Goal: Task Accomplishment & Management: Manage account settings

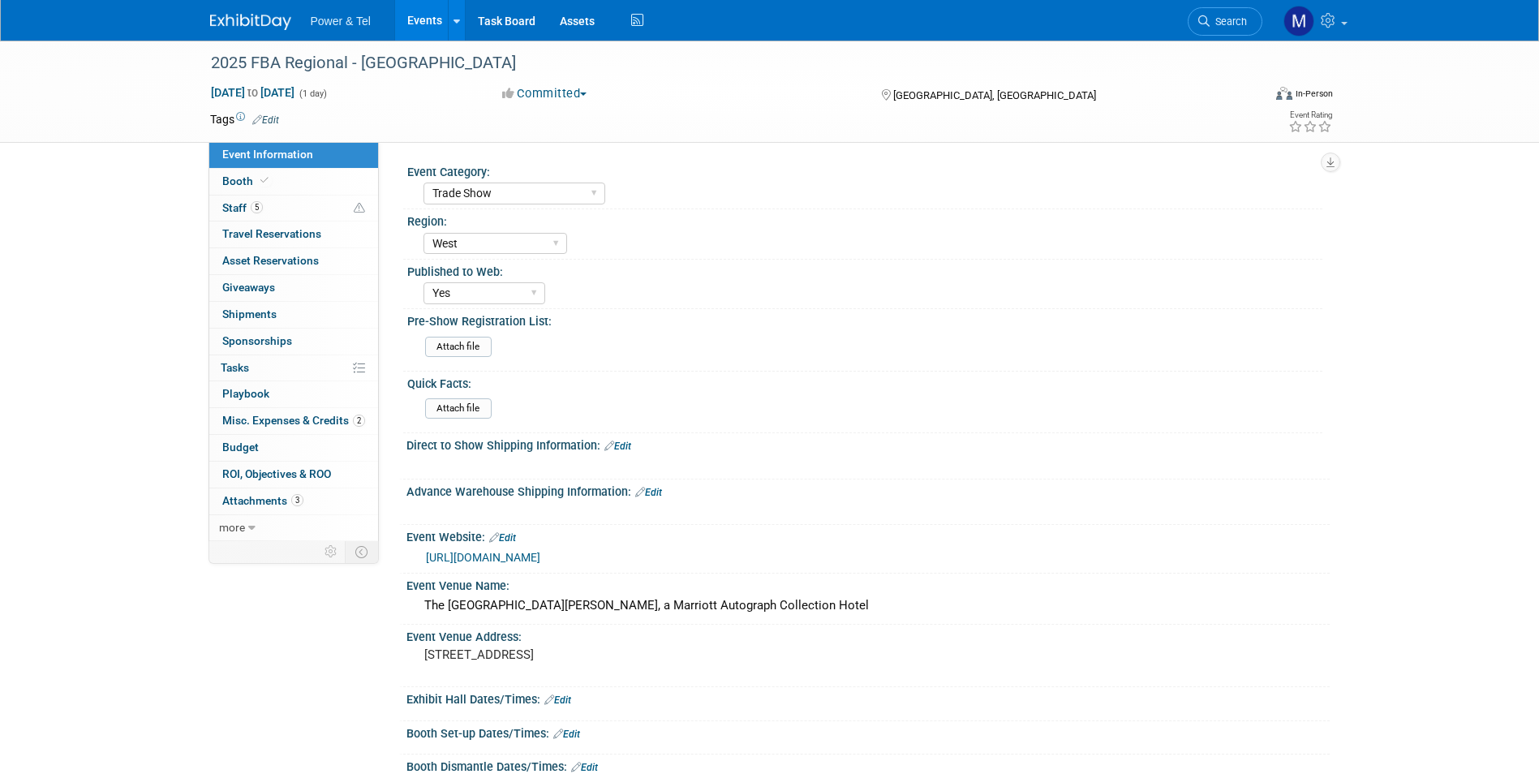
select select "Trade Show"
select select "West"
select select "Yes"
click at [303, 202] on link "5 Staff 5" at bounding box center [293, 208] width 169 height 26
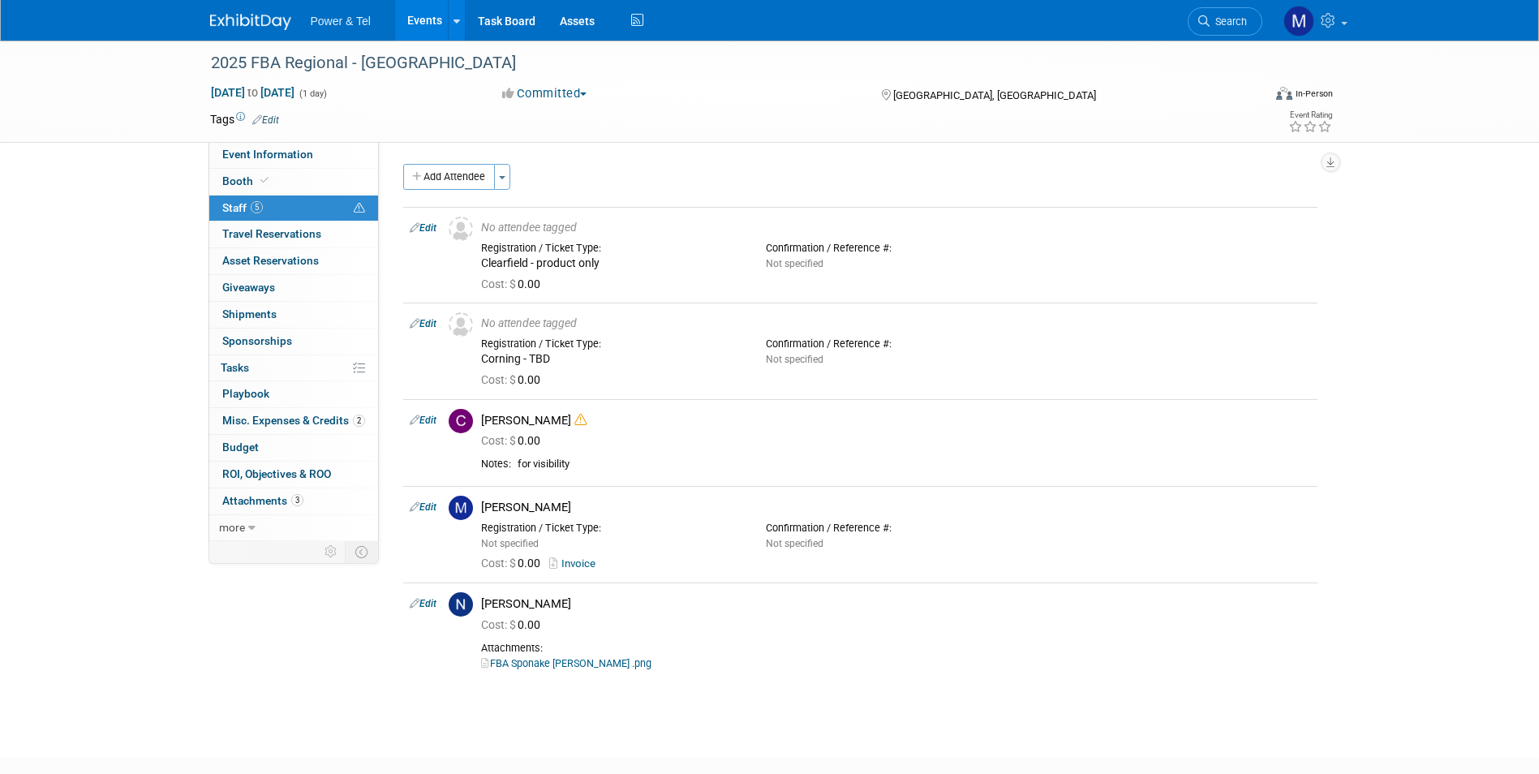
click at [395, 33] on link "Events" at bounding box center [424, 20] width 59 height 41
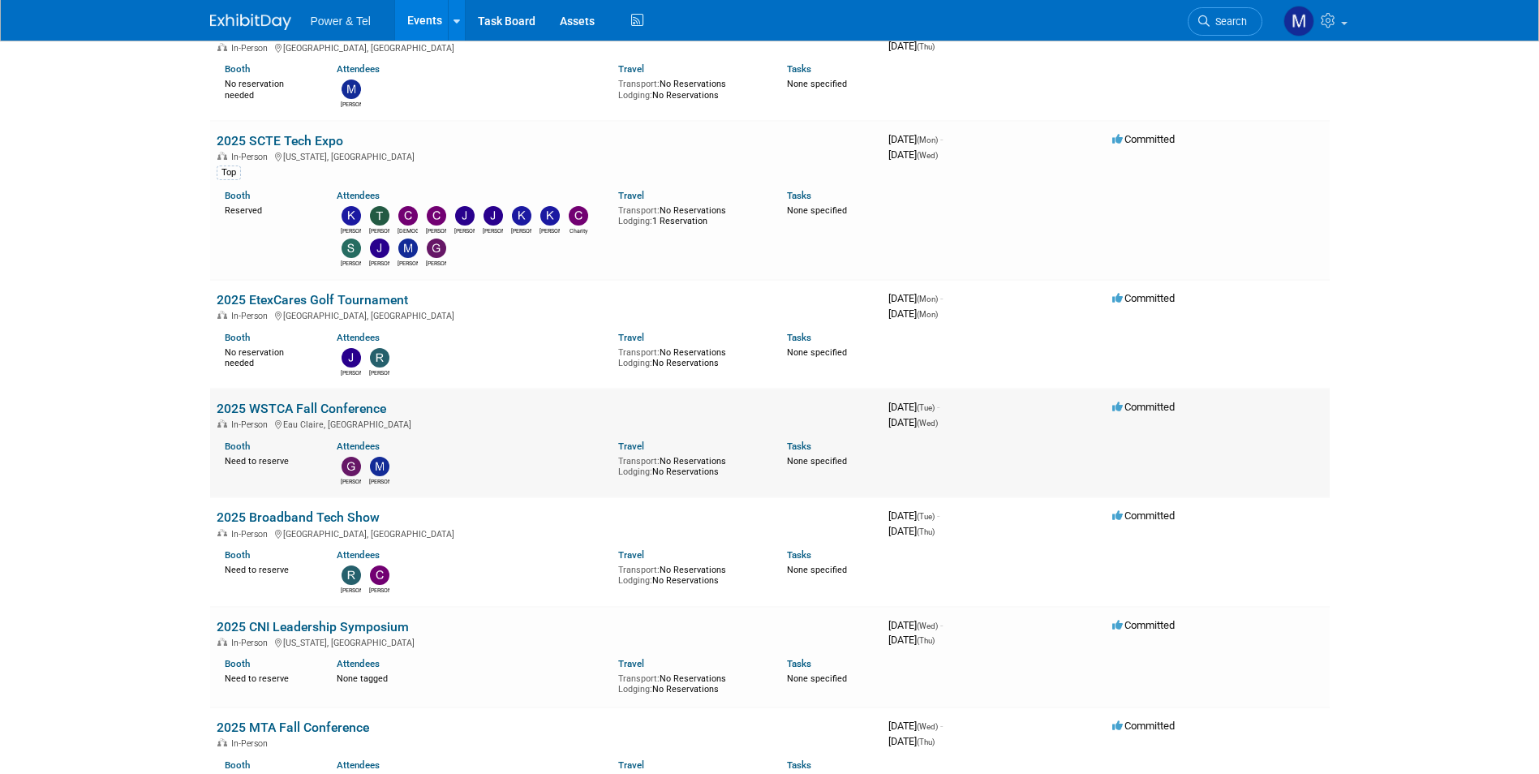
scroll to position [1785, 0]
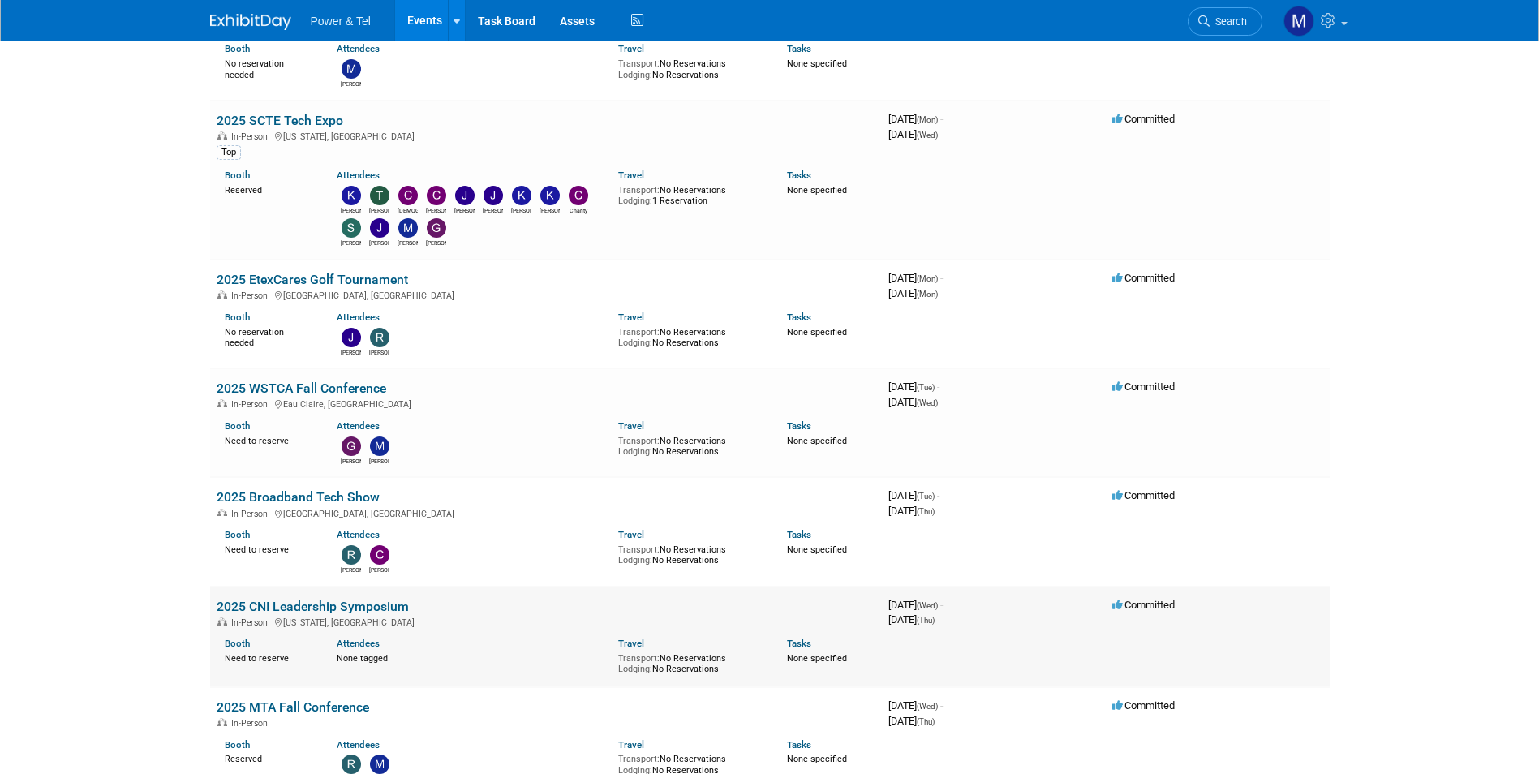
click at [464, 613] on td "2025 CNI Leadership Symposium In-Person [US_STATE], [GEOGRAPHIC_DATA] Booth Nee…" at bounding box center [546, 636] width 672 height 101
click at [401, 601] on link "2025 CNI Leadership Symposium" at bounding box center [313, 606] width 192 height 15
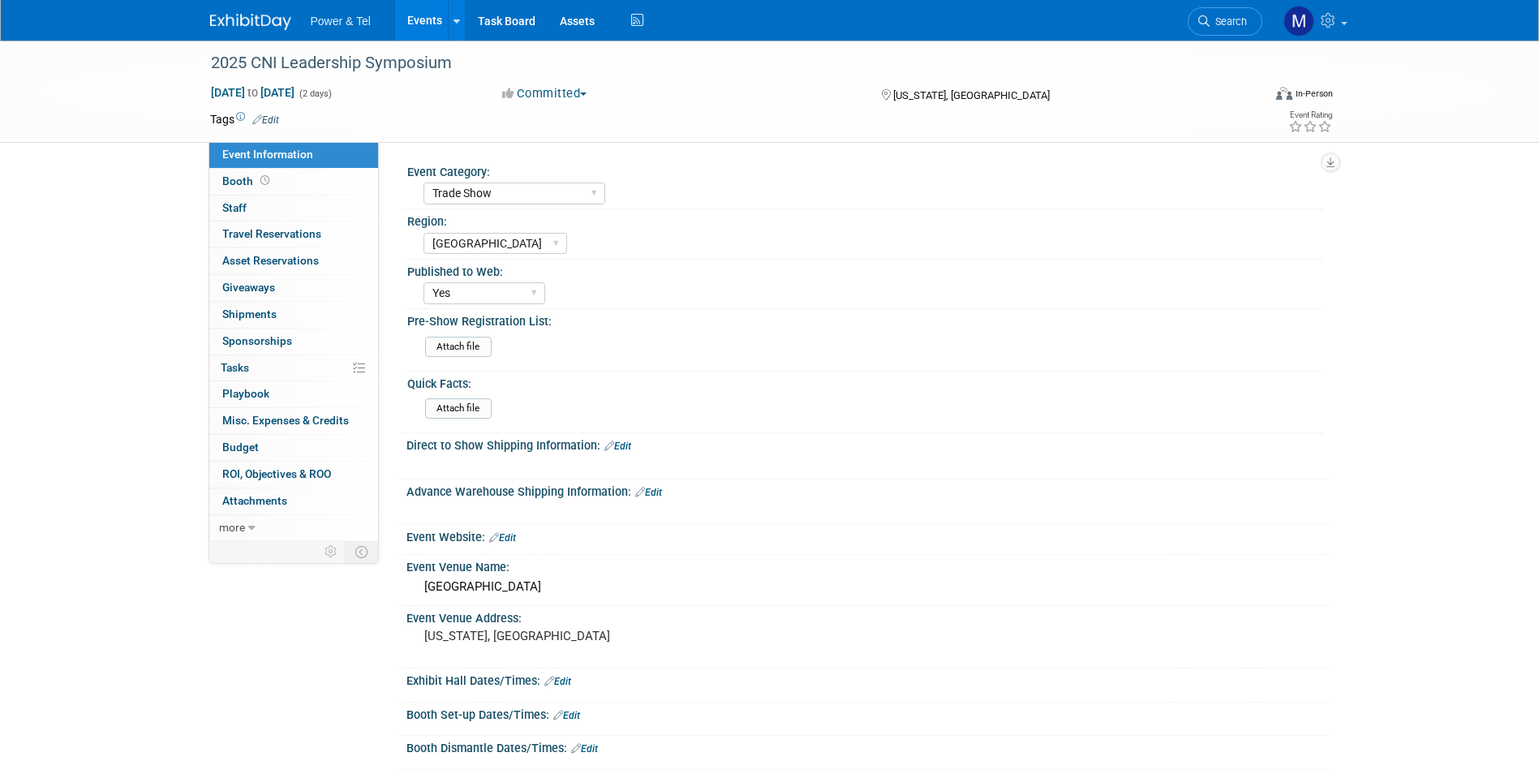
select select "Trade Show"
select select "Great Lakes"
select select "Yes"
click at [260, 181] on icon at bounding box center [264, 180] width 9 height 9
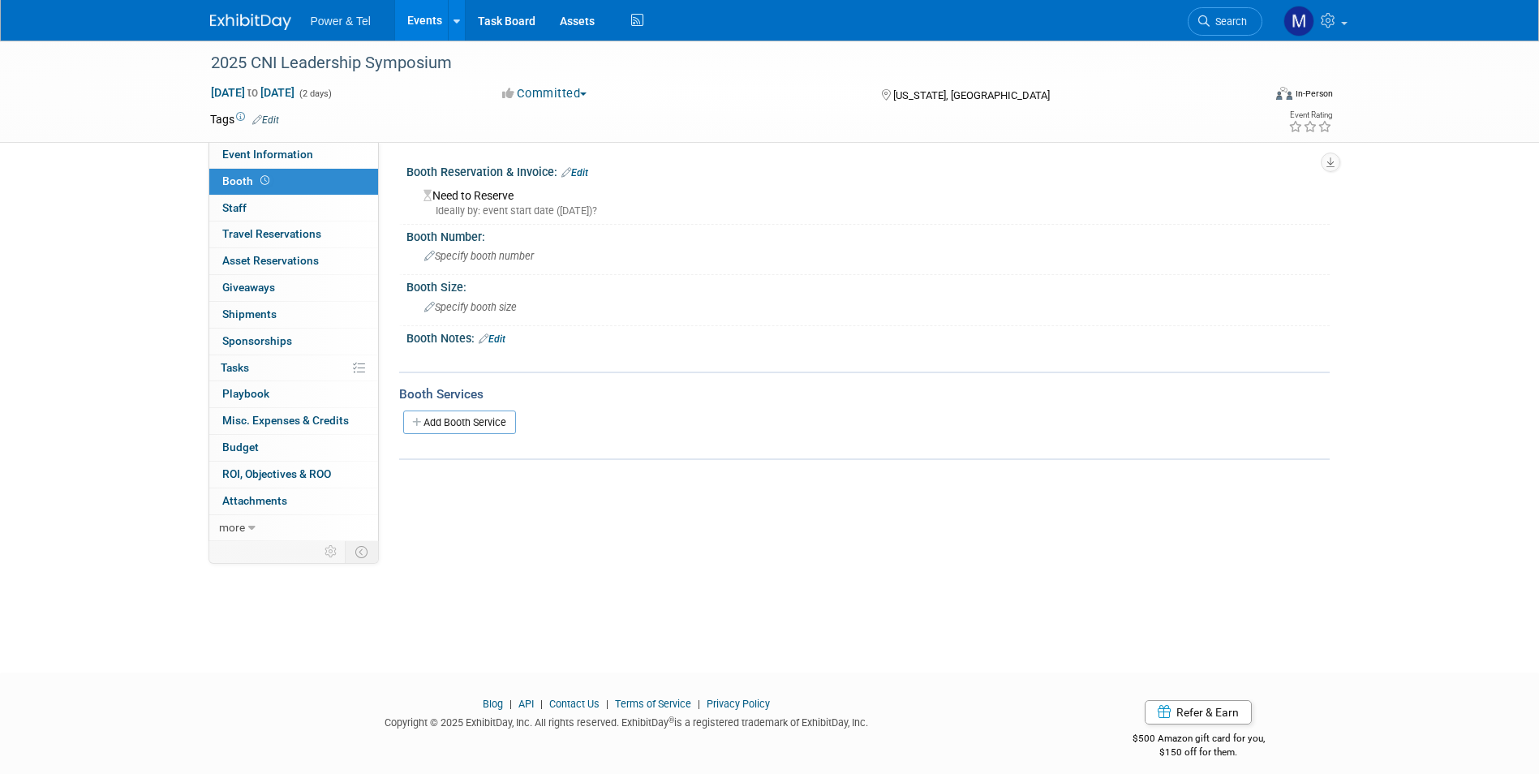
click at [429, 16] on link "Events" at bounding box center [424, 20] width 59 height 41
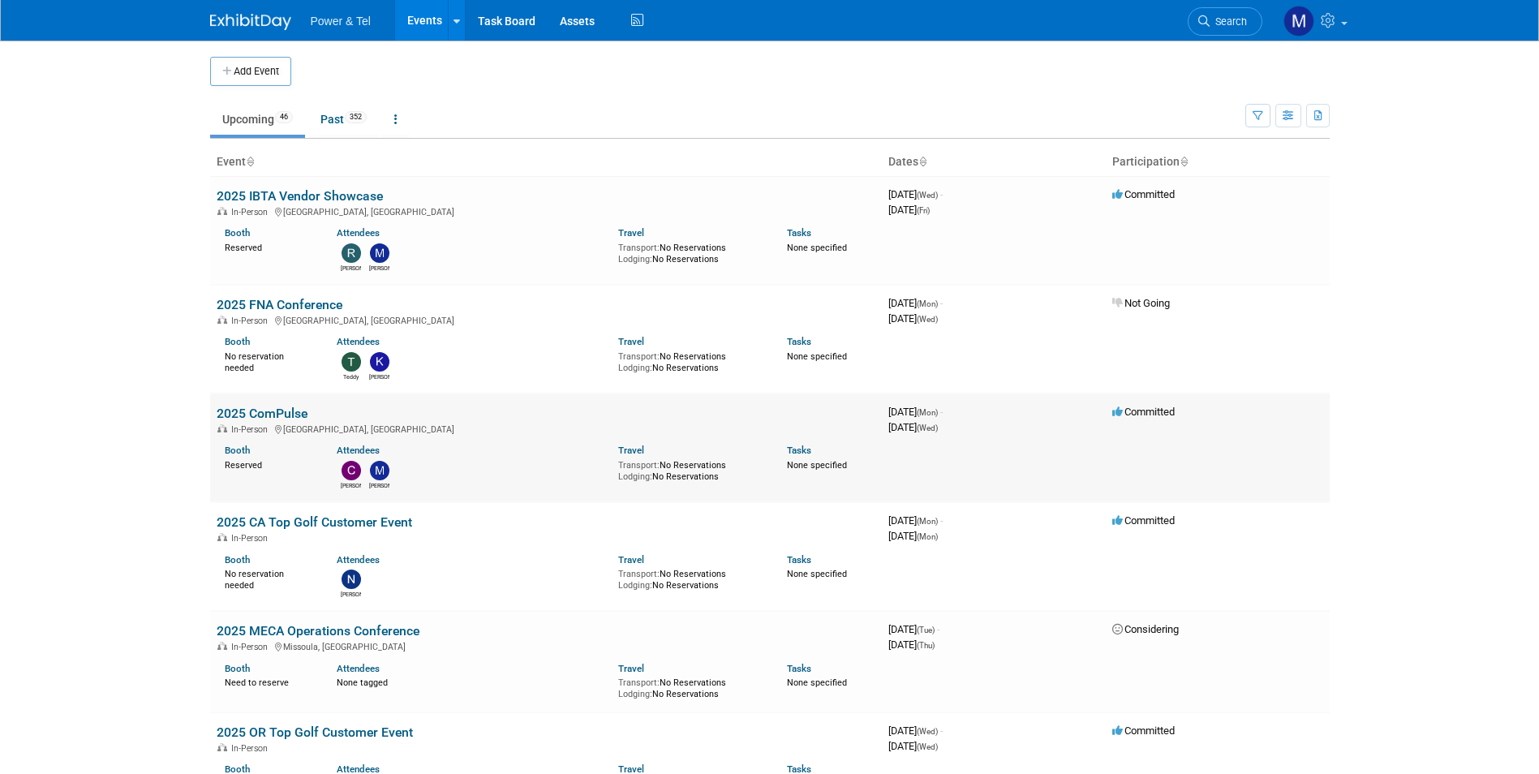
click at [269, 418] on link "2025 ComPulse" at bounding box center [262, 413] width 91 height 15
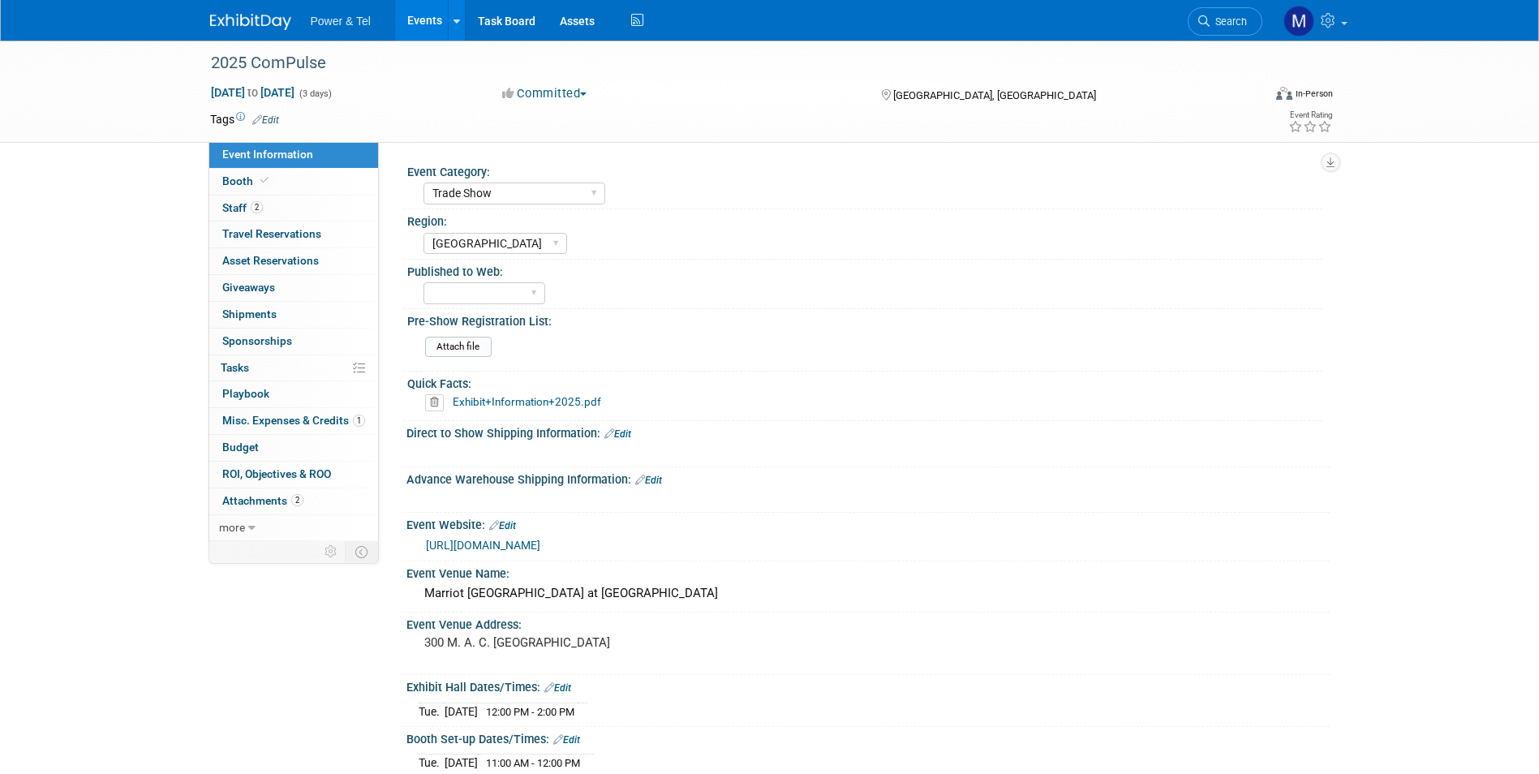
select select "Trade Show"
select select "[GEOGRAPHIC_DATA]"
click at [320, 427] on link "1 Misc. Expenses & Credits 1" at bounding box center [293, 421] width 169 height 26
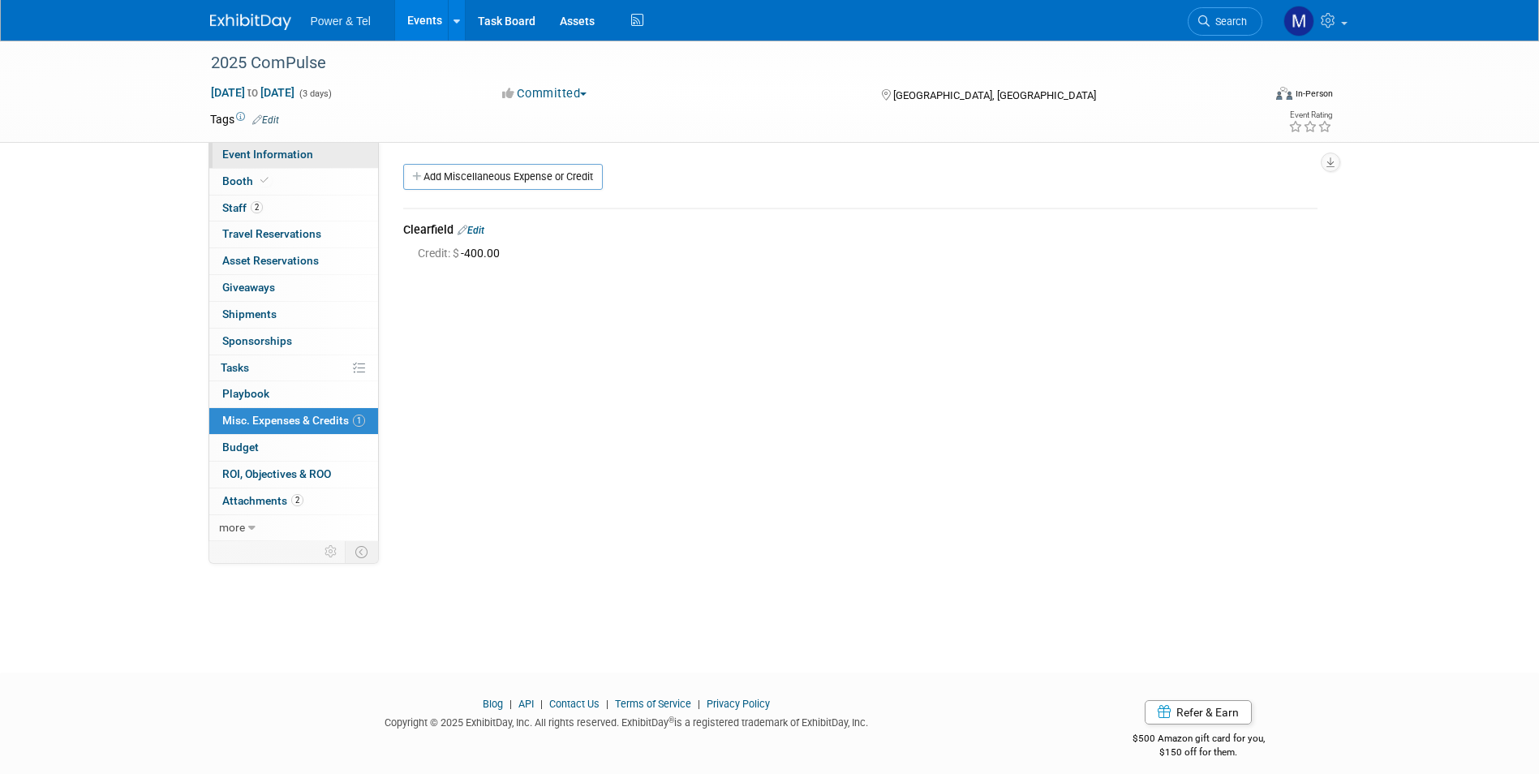
click at [294, 148] on span "Event Information" at bounding box center [267, 154] width 91 height 13
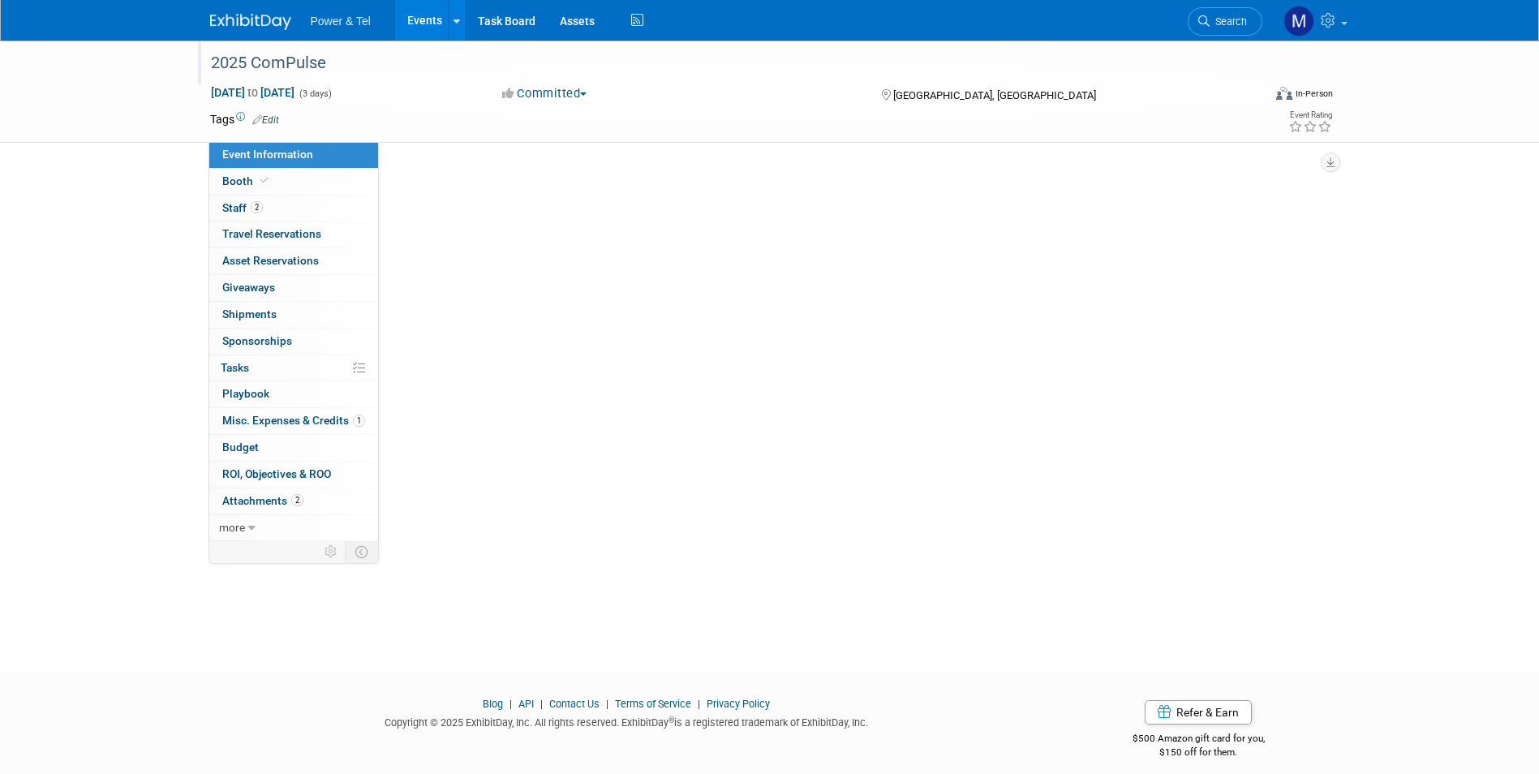
select select "Trade Show"
select select "[GEOGRAPHIC_DATA]"
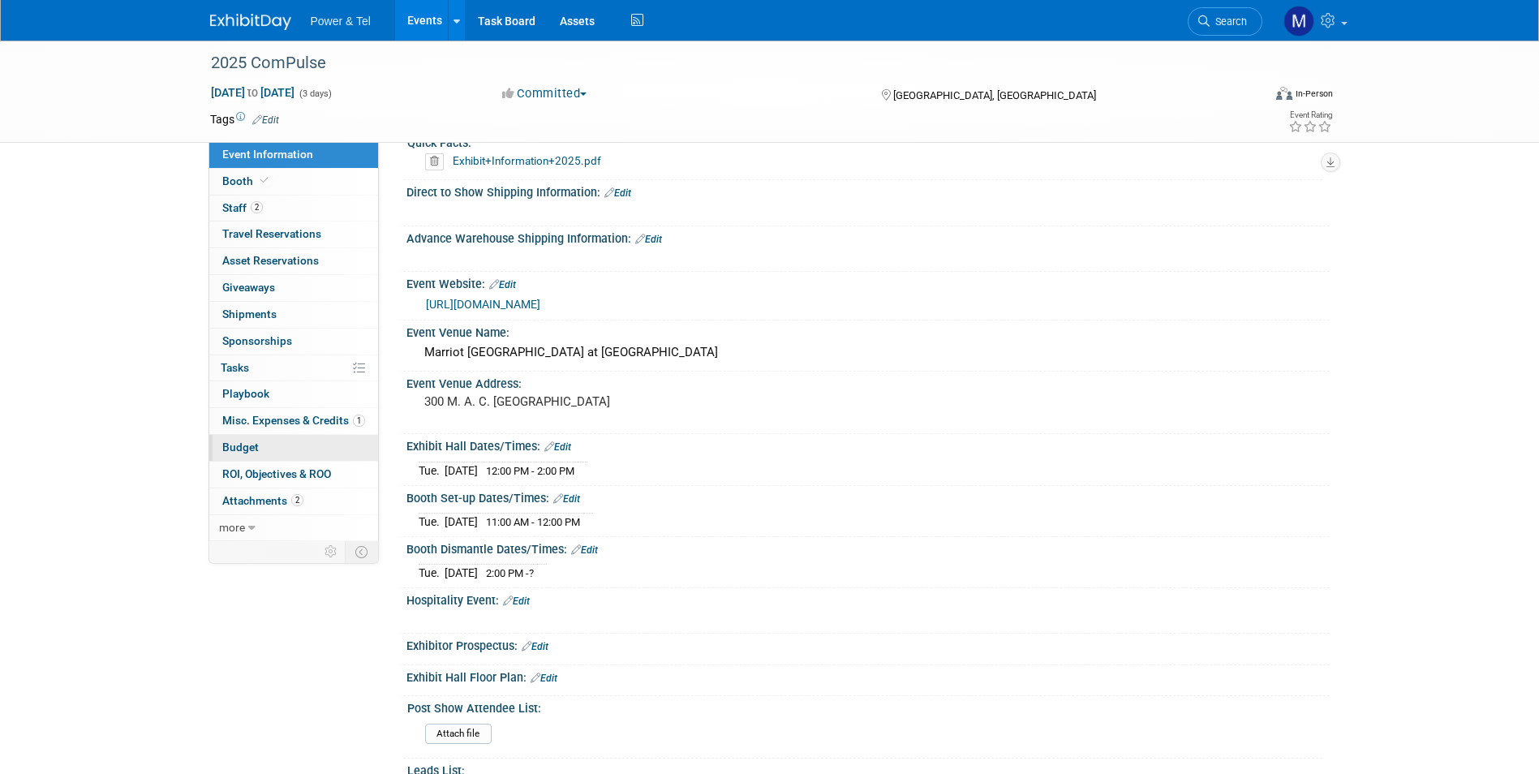
scroll to position [324, 0]
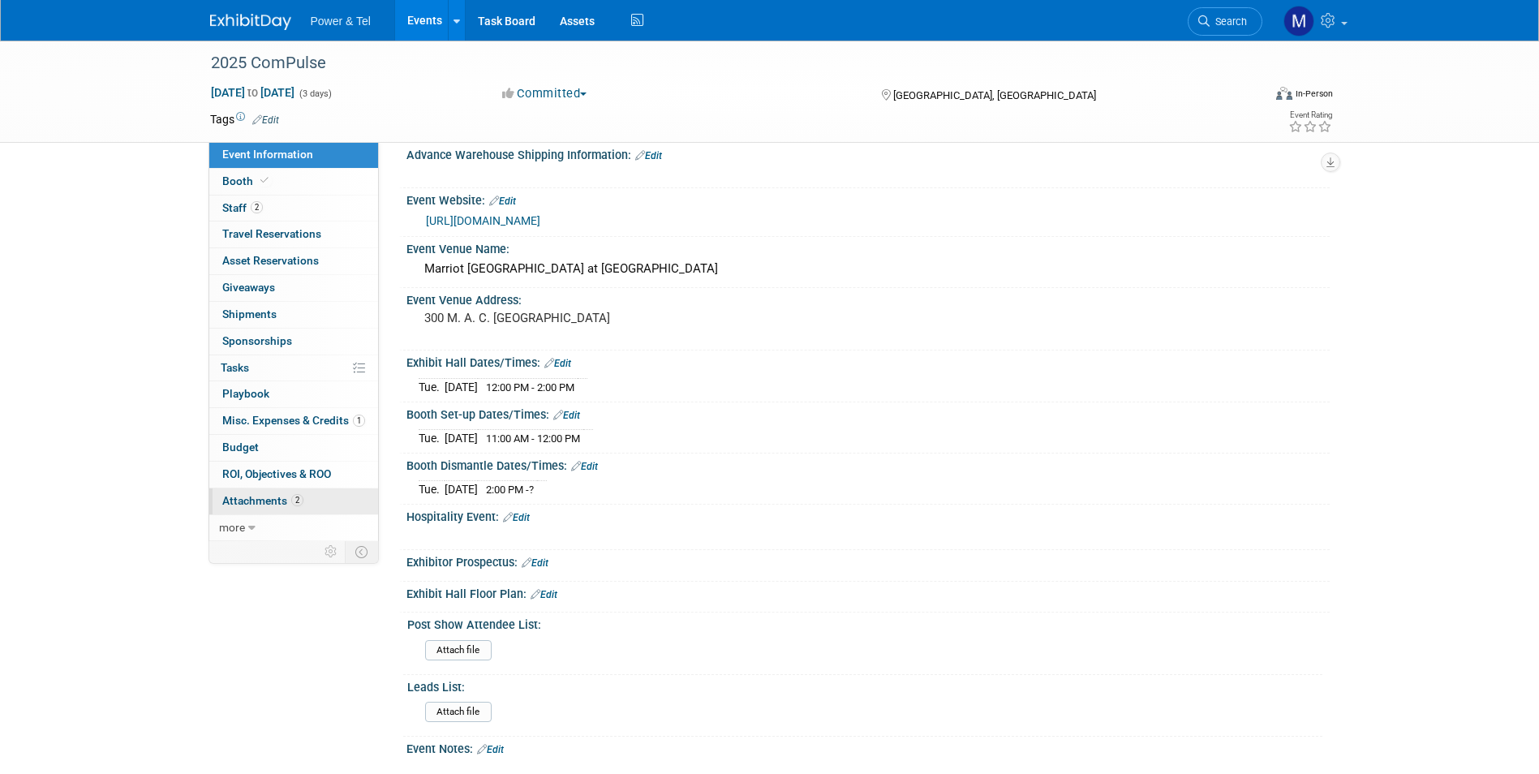
click at [335, 489] on link "2 Attachments 2" at bounding box center [293, 501] width 169 height 26
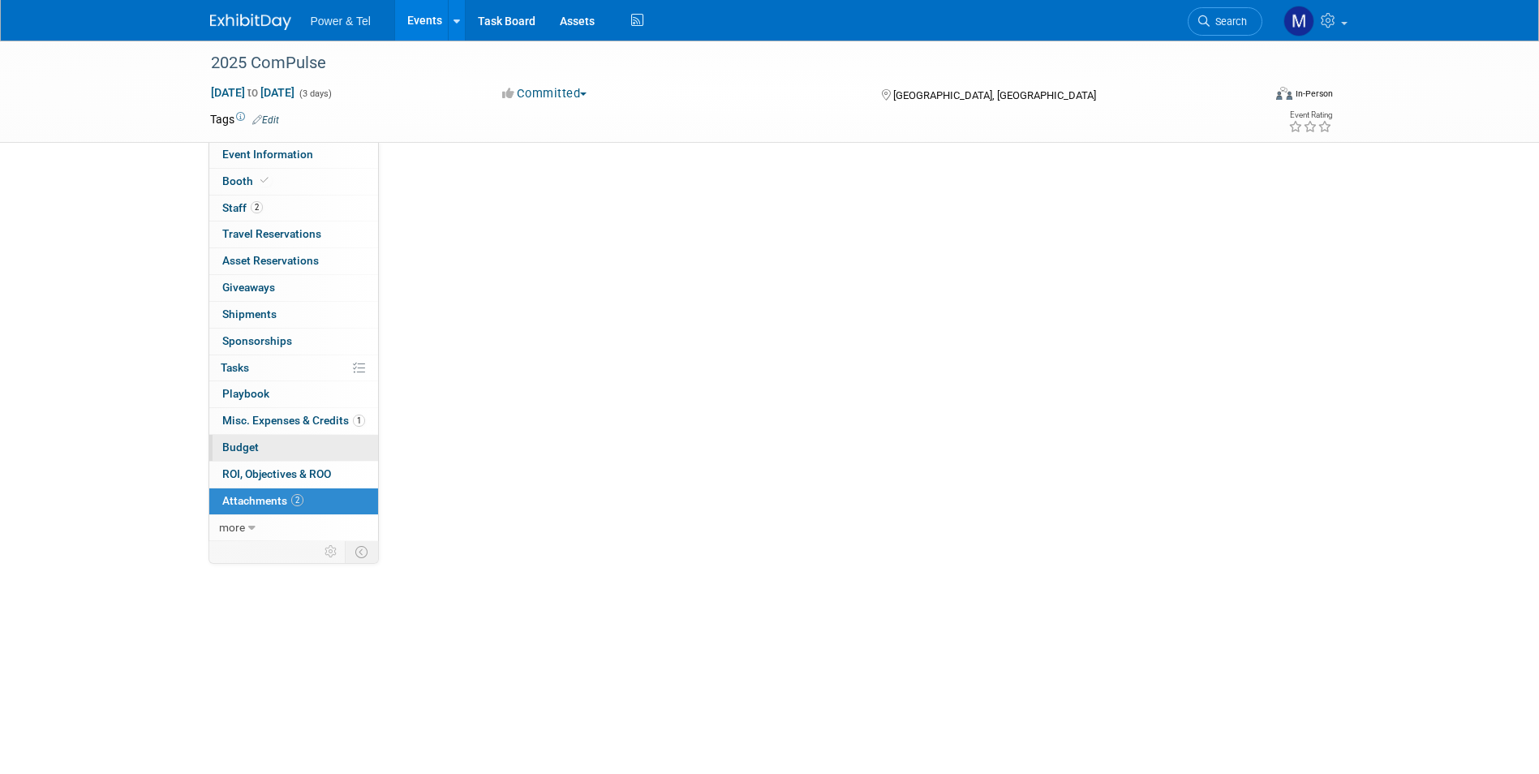
scroll to position [0, 0]
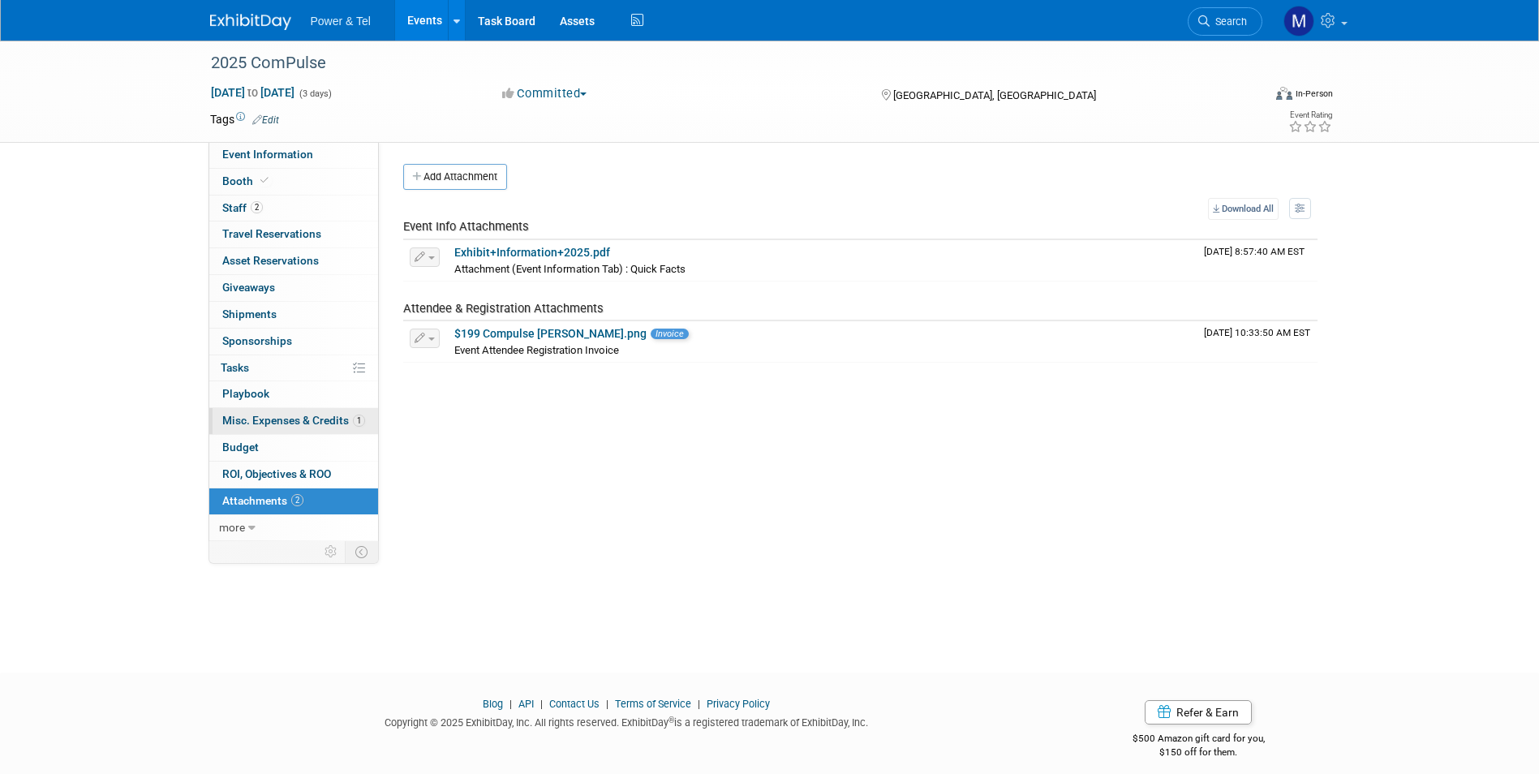
click at [344, 423] on span "Misc. Expenses & Credits 1" at bounding box center [293, 420] width 143 height 13
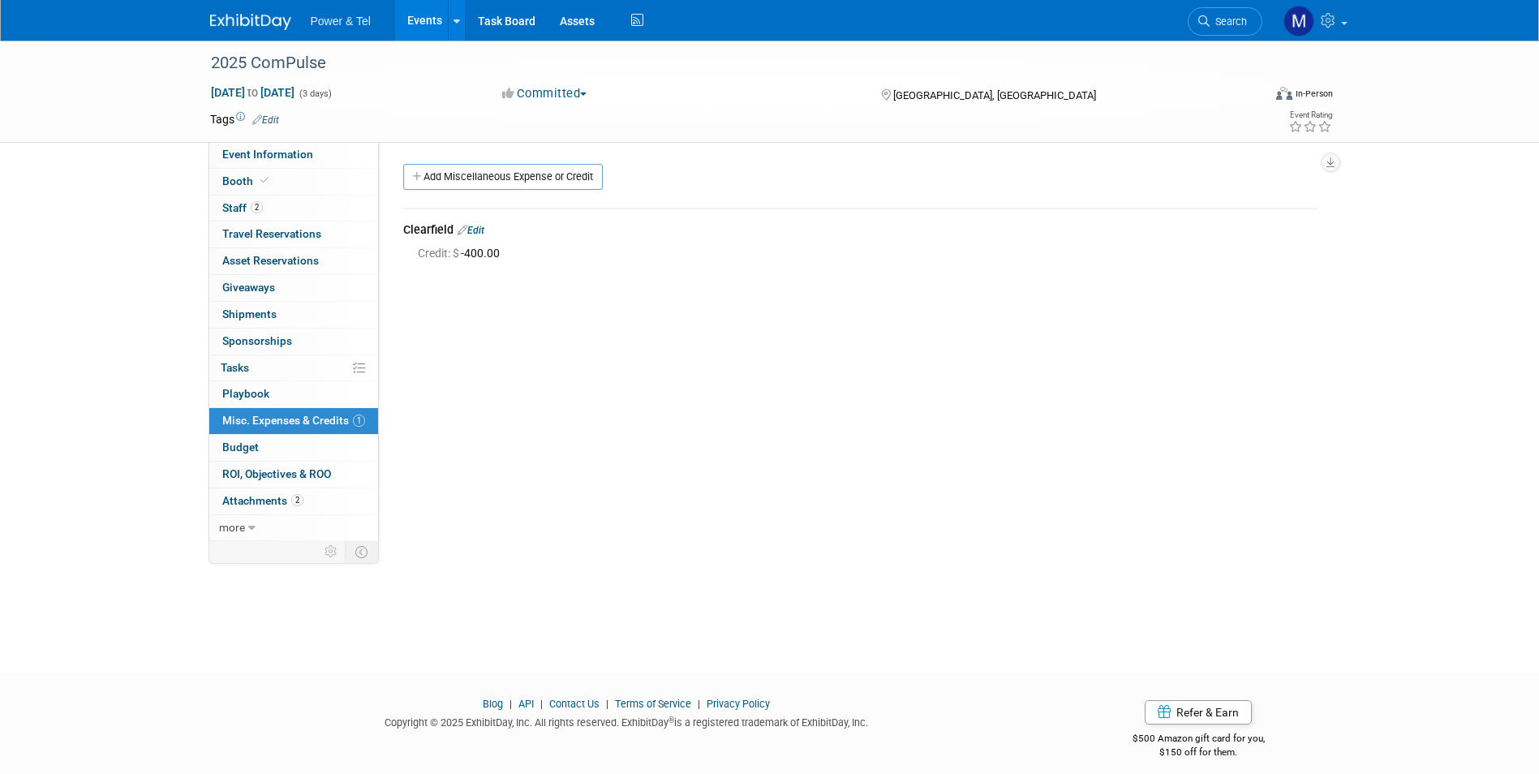
drag, startPoint x: 485, startPoint y: 229, endPoint x: 508, endPoint y: 258, distance: 37.0
click at [484, 230] on link "Edit" at bounding box center [471, 230] width 27 height 11
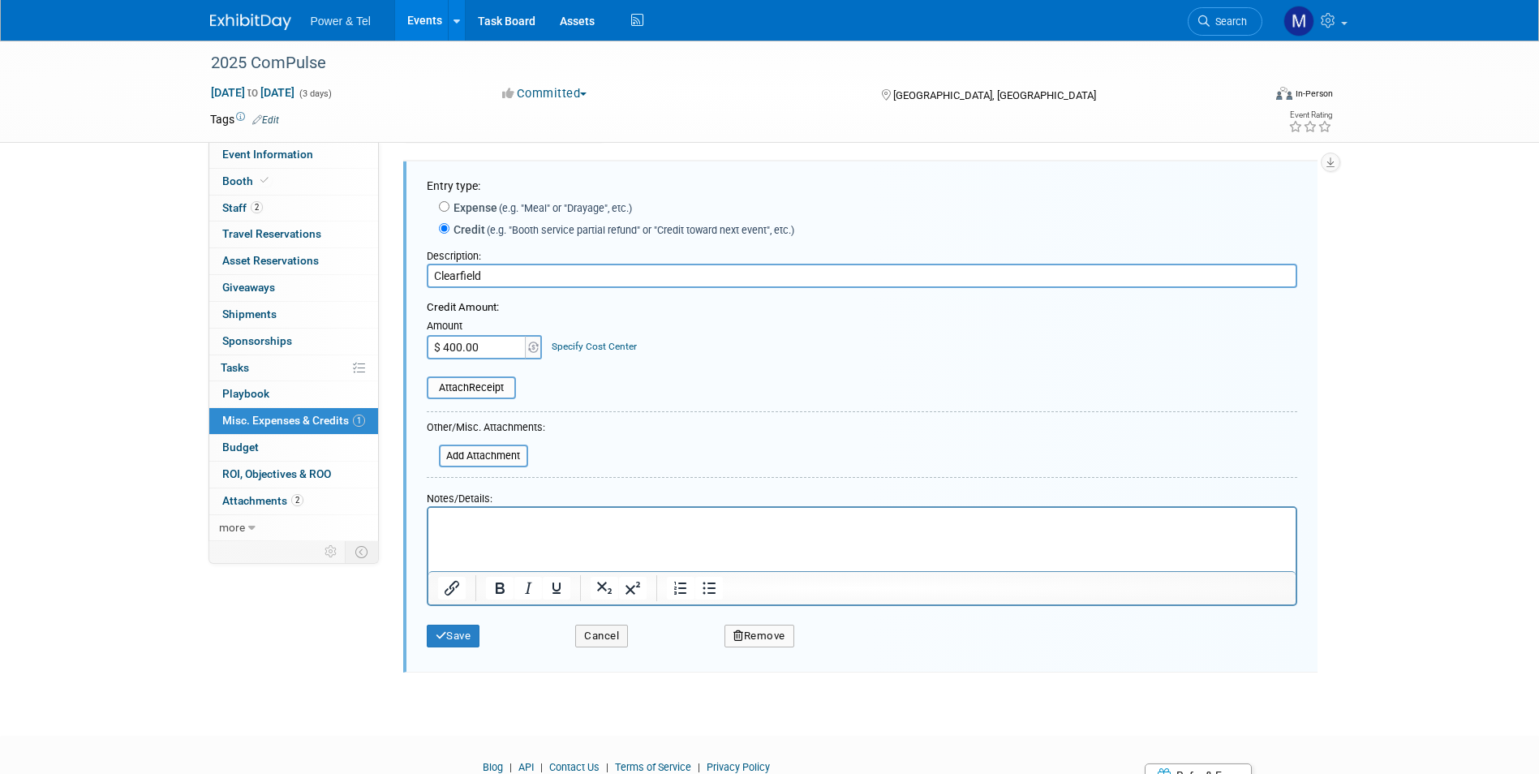
scroll to position [125, 0]
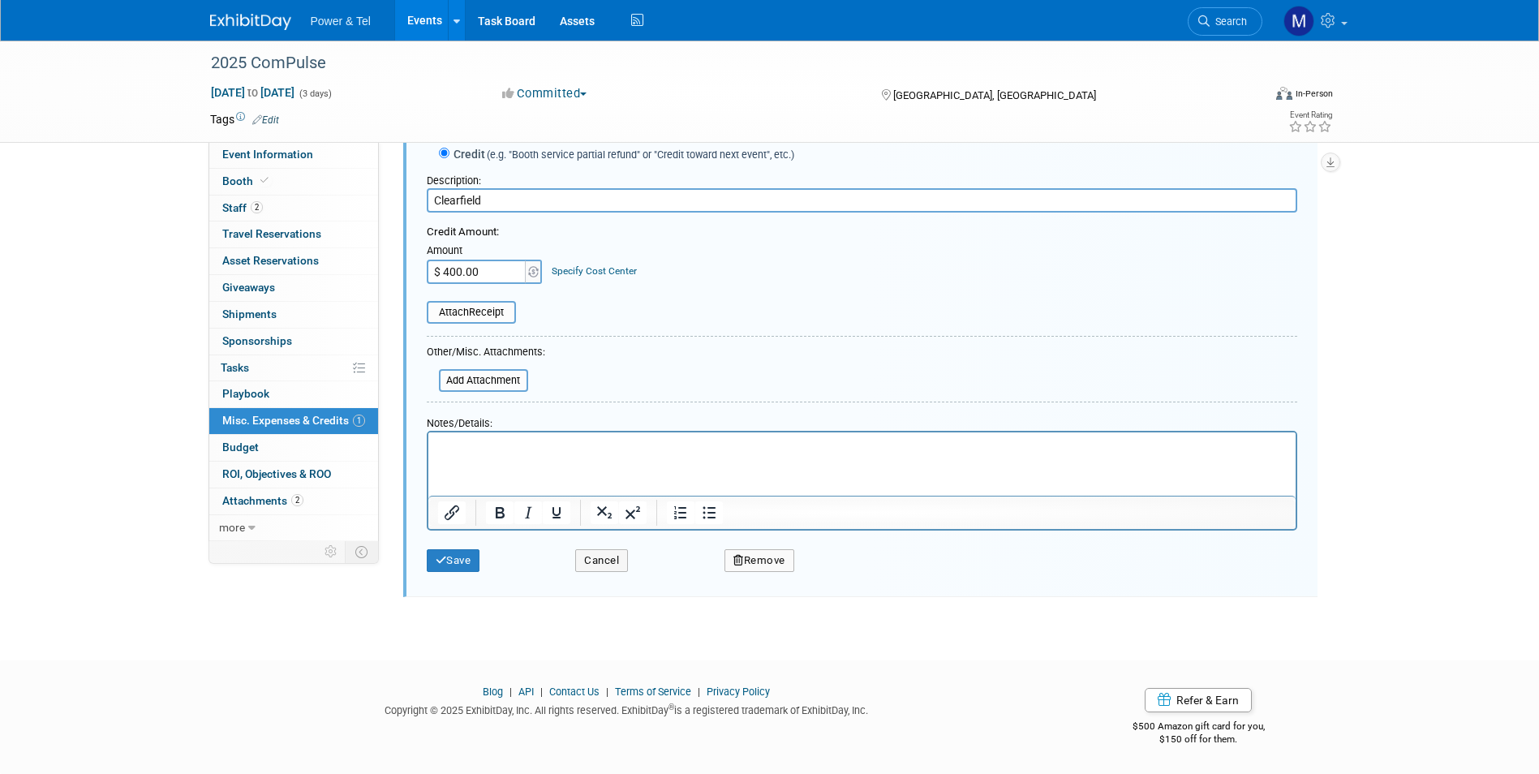
click at [775, 558] on button "Remove" at bounding box center [759, 560] width 70 height 23
drag, startPoint x: 846, startPoint y: 578, endPoint x: 762, endPoint y: 603, distance: 87.8
click at [845, 578] on link "Yes" at bounding box center [849, 574] width 47 height 26
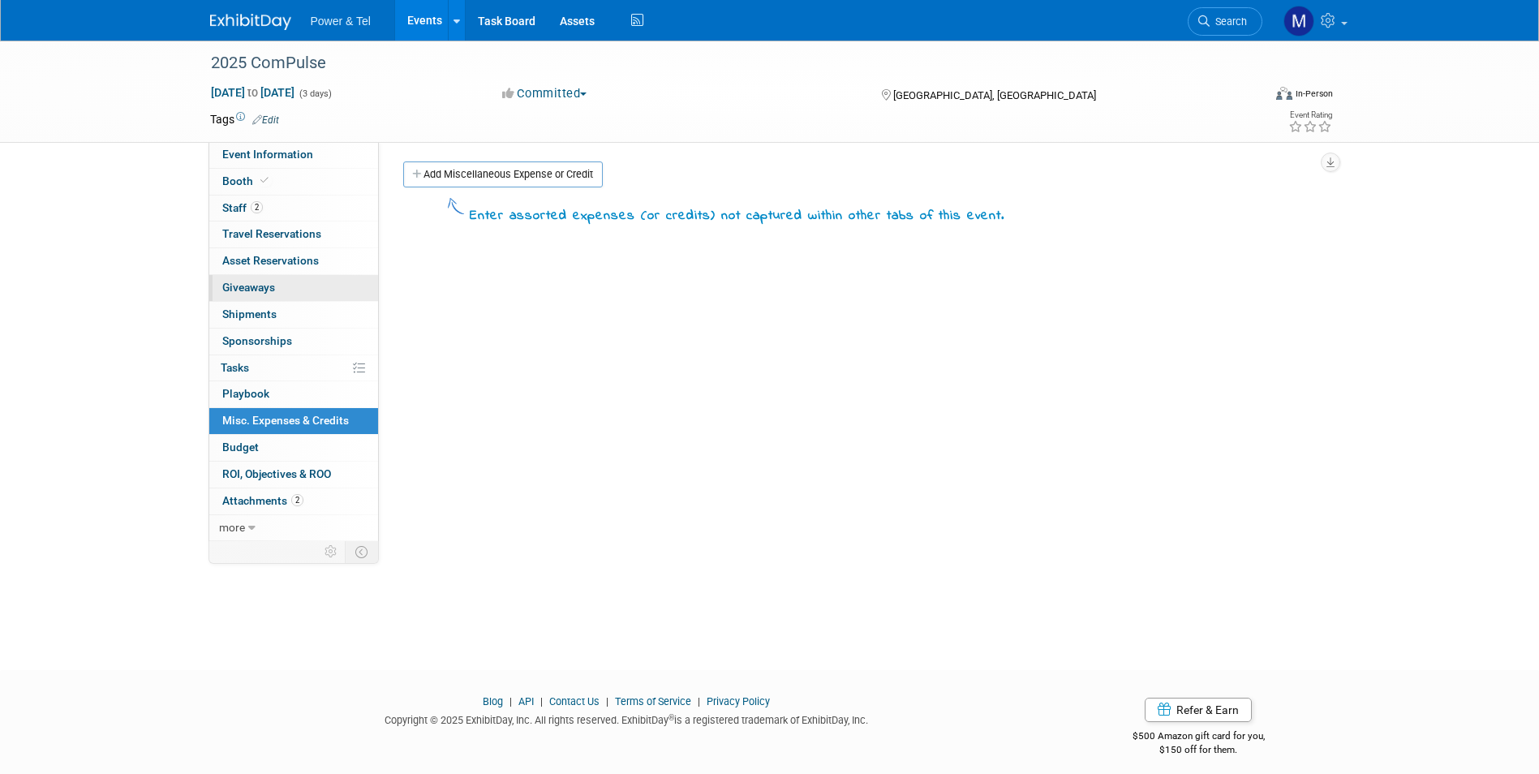
scroll to position [0, 0]
click at [342, 182] on link "Booth" at bounding box center [293, 182] width 169 height 26
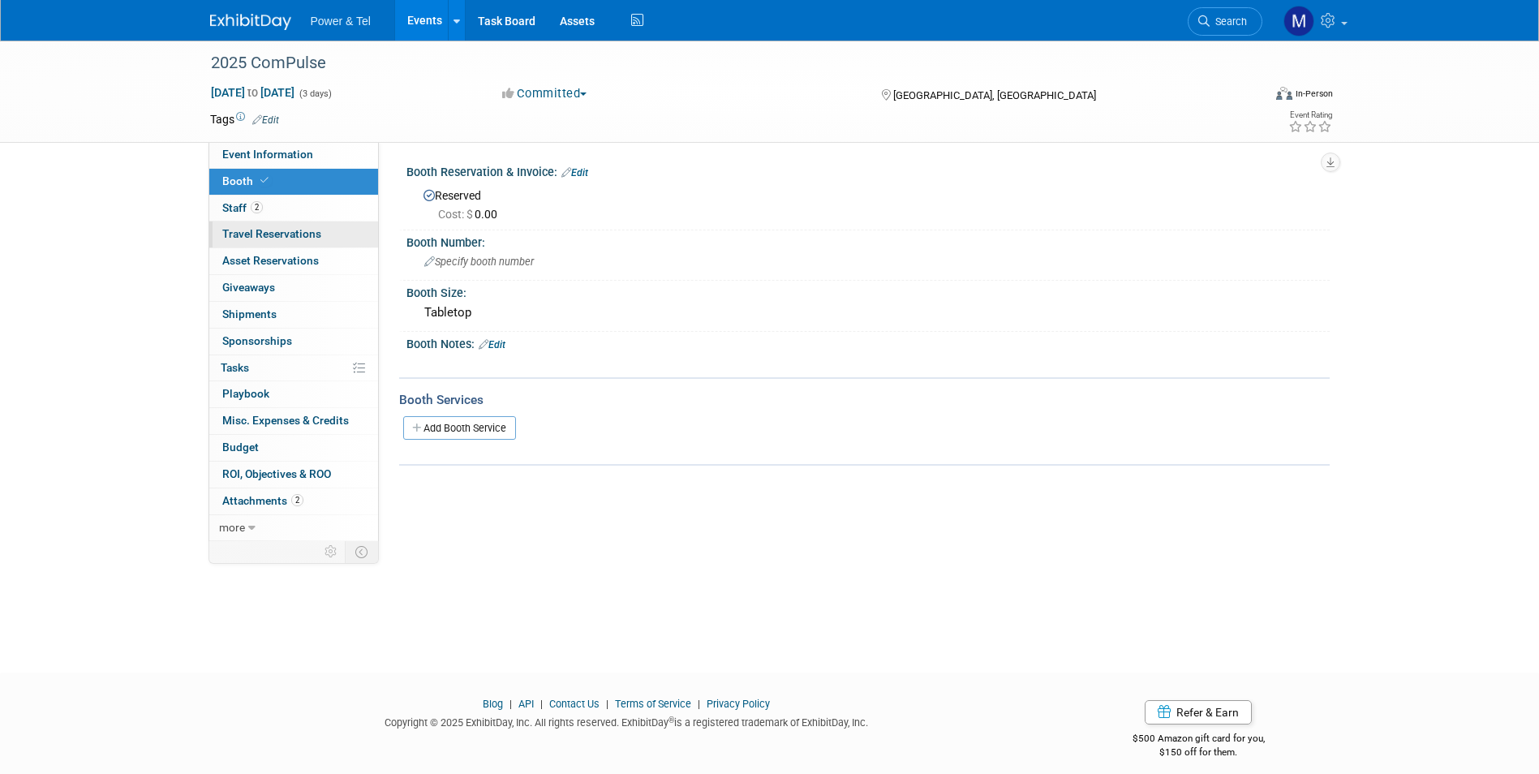
click at [349, 221] on link "0 Travel Reservations 0" at bounding box center [293, 234] width 169 height 26
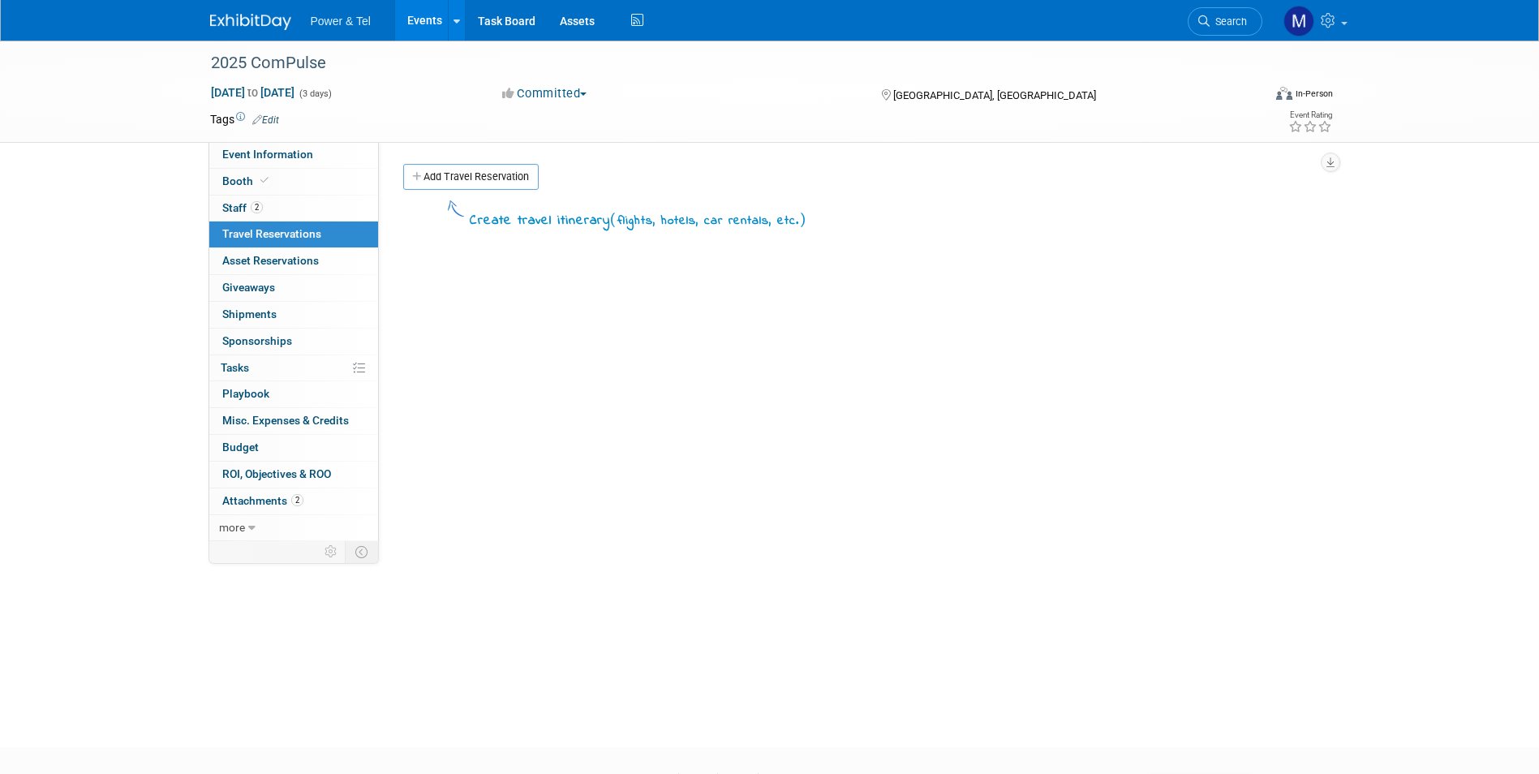
click at [417, 18] on link "Events" at bounding box center [424, 20] width 59 height 41
